Goal: Information Seeking & Learning: Learn about a topic

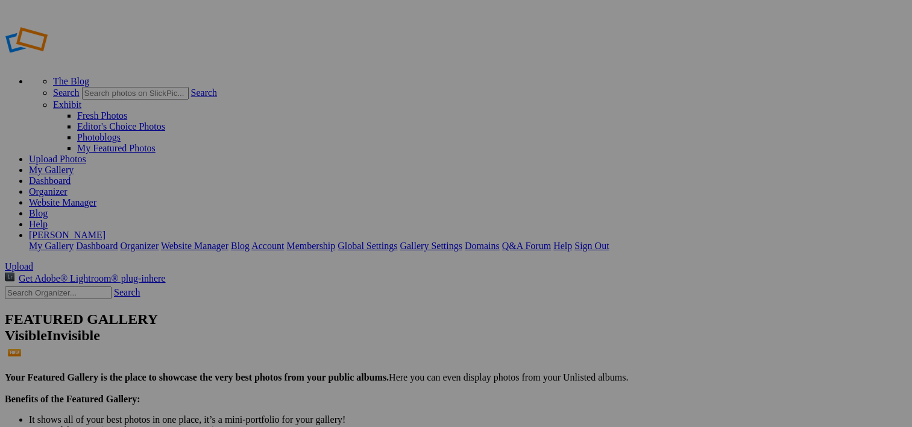
click at [48, 219] on link "Help" at bounding box center [38, 224] width 19 height 10
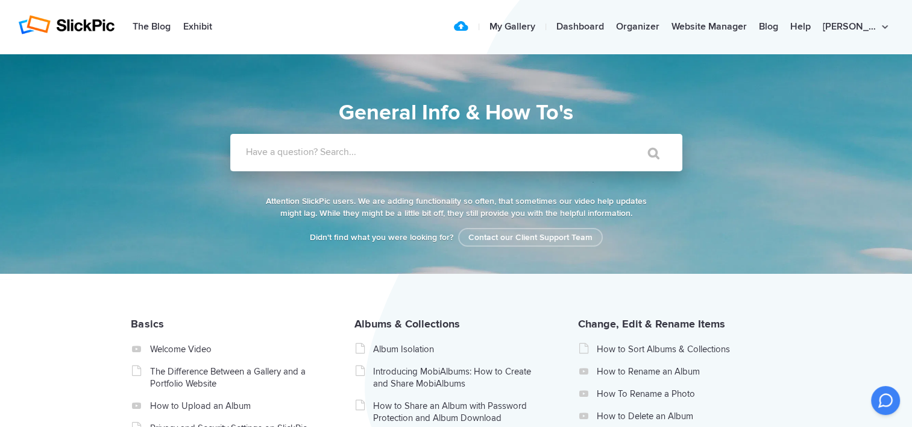
click at [324, 151] on label "Have a question? Search..." at bounding box center [472, 152] width 452 height 12
click at [324, 151] on input "Have a question? Search..." at bounding box center [431, 152] width 403 height 37
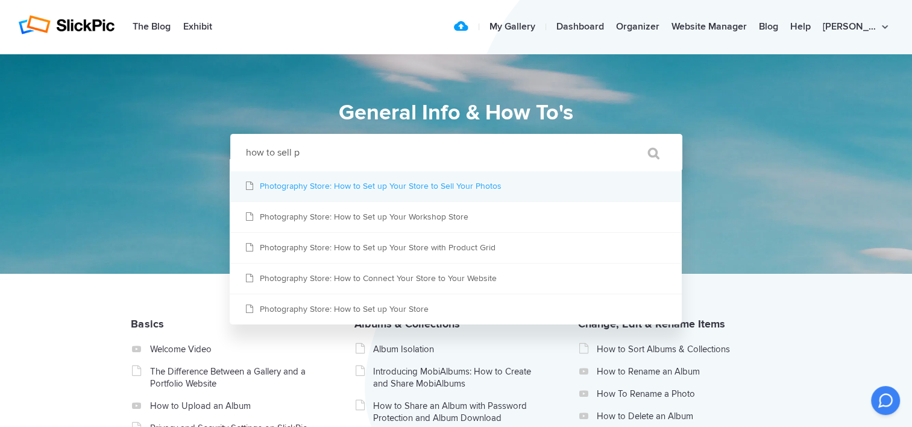
type input "how to sell p"
click at [382, 184] on link "Photography Store: How to Set up Your Store to Sell Your Photos" at bounding box center [456, 186] width 452 height 30
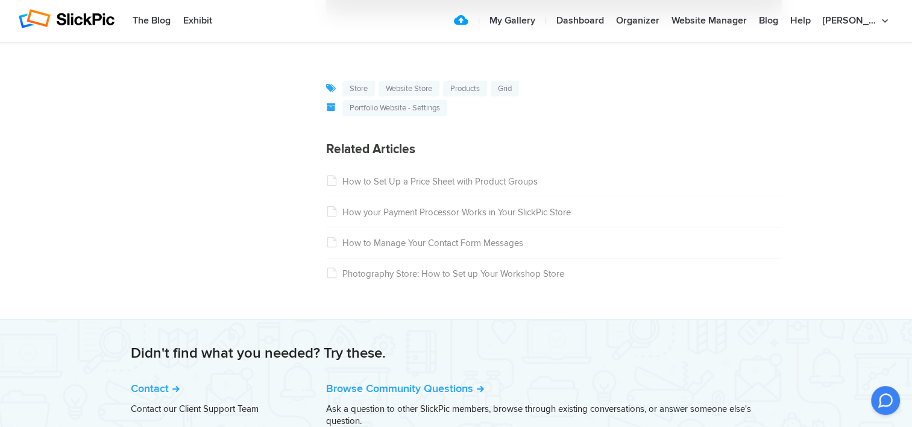
scroll to position [8740, 0]
